Goal: Information Seeking & Learning: Learn about a topic

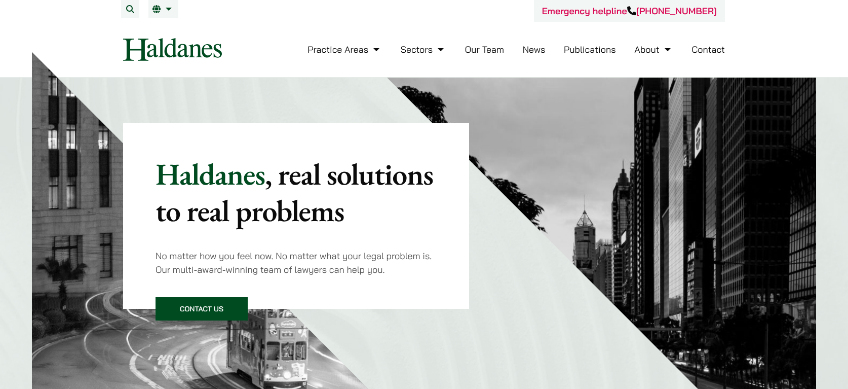
click at [499, 50] on link "Our Team" at bounding box center [484, 50] width 39 height 12
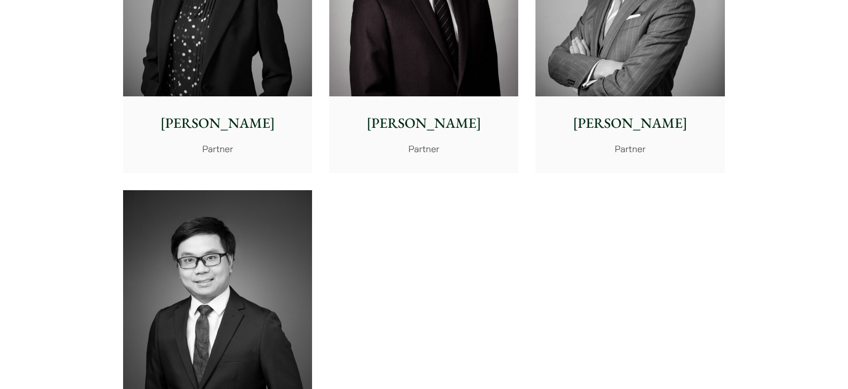
scroll to position [2229, 0]
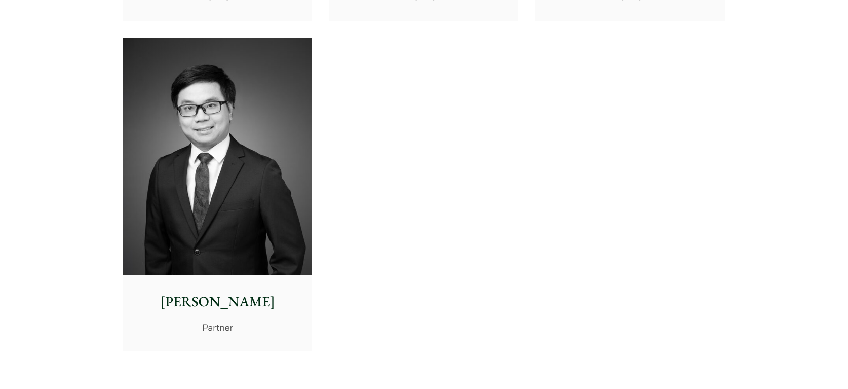
click at [246, 299] on p "[PERSON_NAME]" at bounding box center [217, 301] width 173 height 21
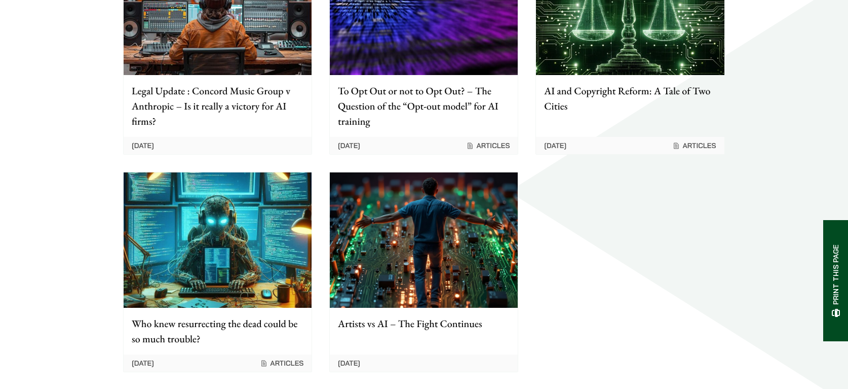
scroll to position [1317, 0]
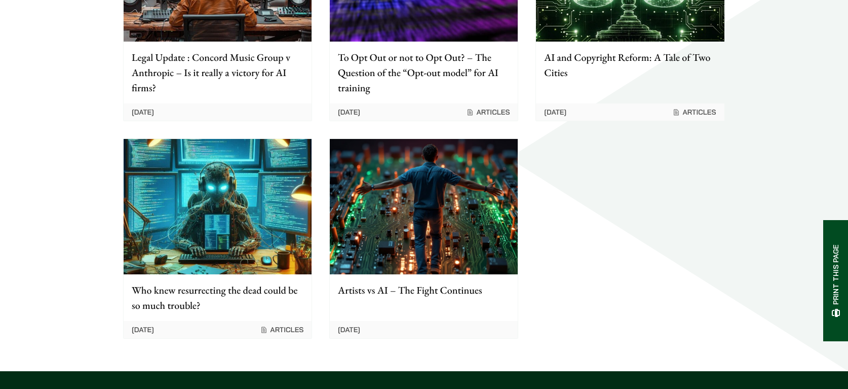
click at [394, 282] on p "Artists vs AI – The Fight Continues" at bounding box center [424, 289] width 172 height 15
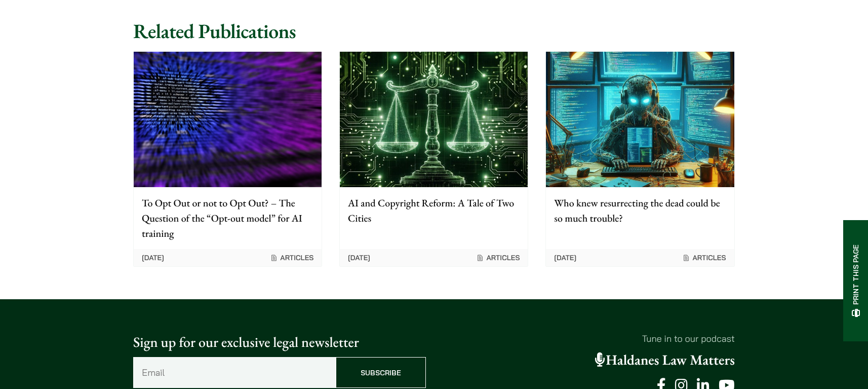
scroll to position [3596, 0]
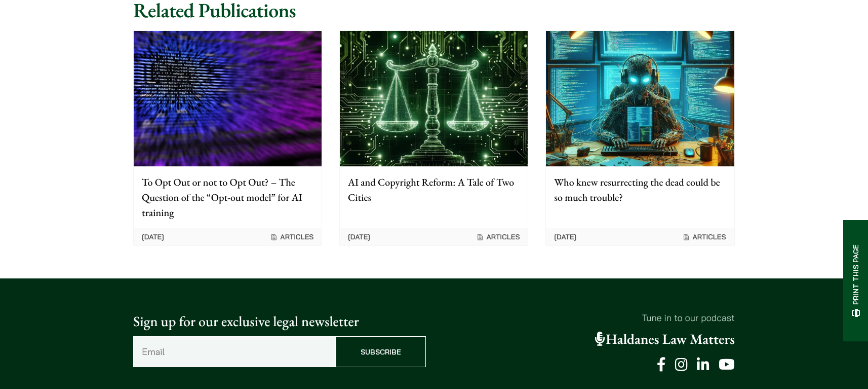
click at [618, 205] on p "Who knew resurrecting the dead could be so much trouble?" at bounding box center [640, 189] width 172 height 30
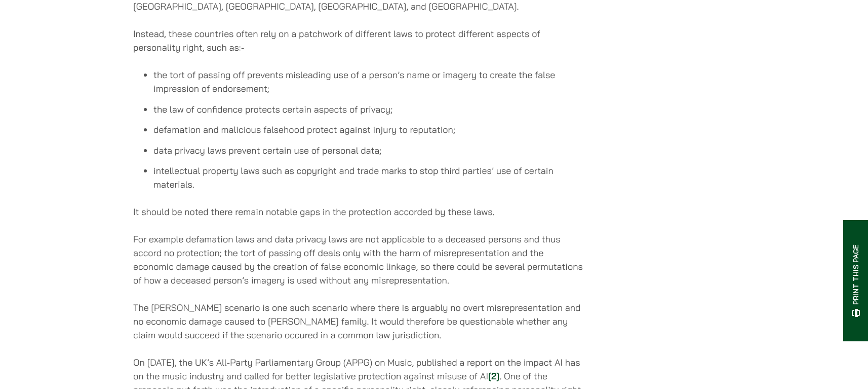
scroll to position [1621, 0]
